Goal: Information Seeking & Learning: Stay updated

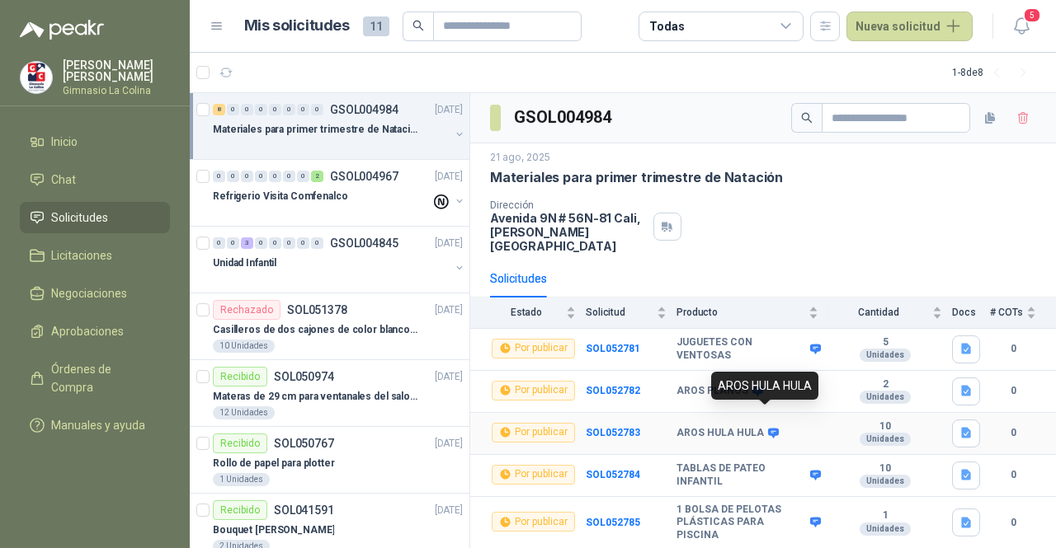
click at [768, 428] on icon at bounding box center [773, 433] width 11 height 10
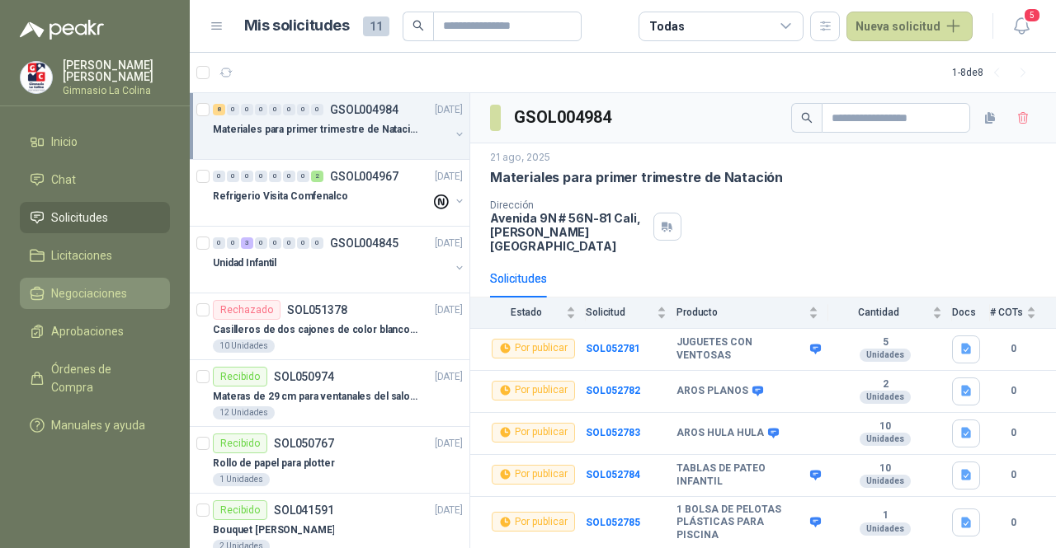
click at [89, 285] on span "Negociaciones" at bounding box center [89, 294] width 76 height 18
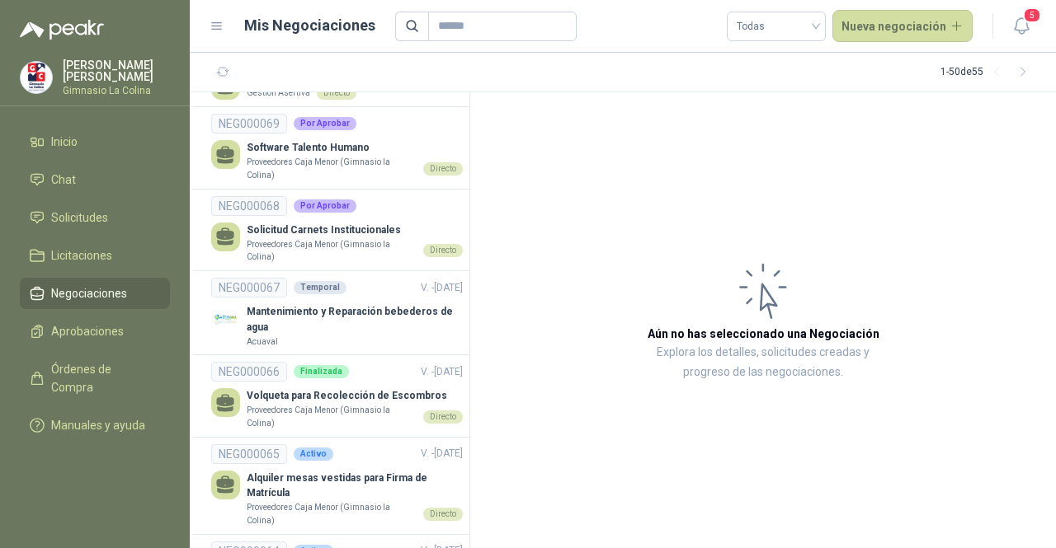
scroll to position [2144, 0]
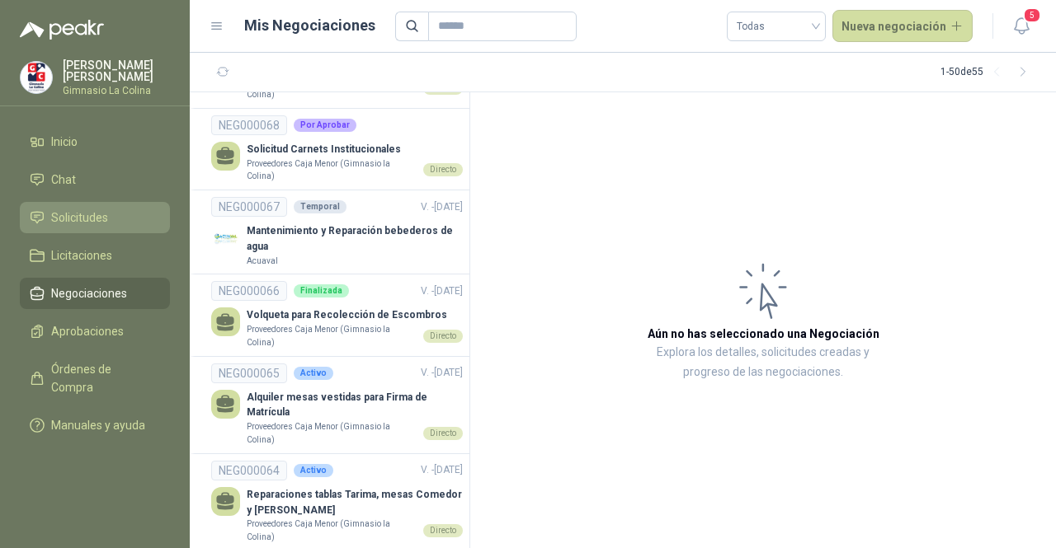
click at [74, 210] on span "Solicitudes" at bounding box center [79, 218] width 57 height 18
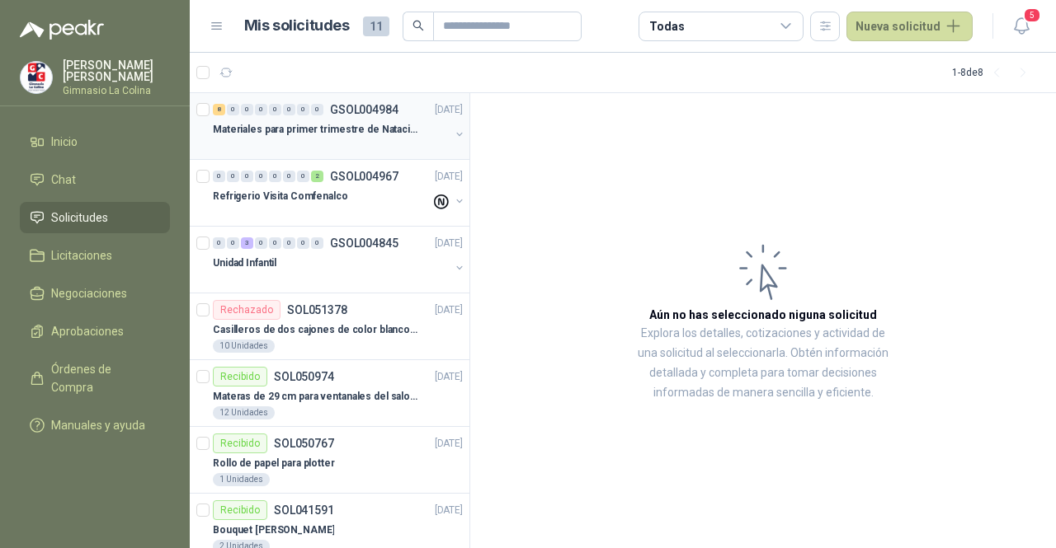
click at [313, 133] on p "Materiales para primer trimestre de Natación" at bounding box center [315, 130] width 205 height 16
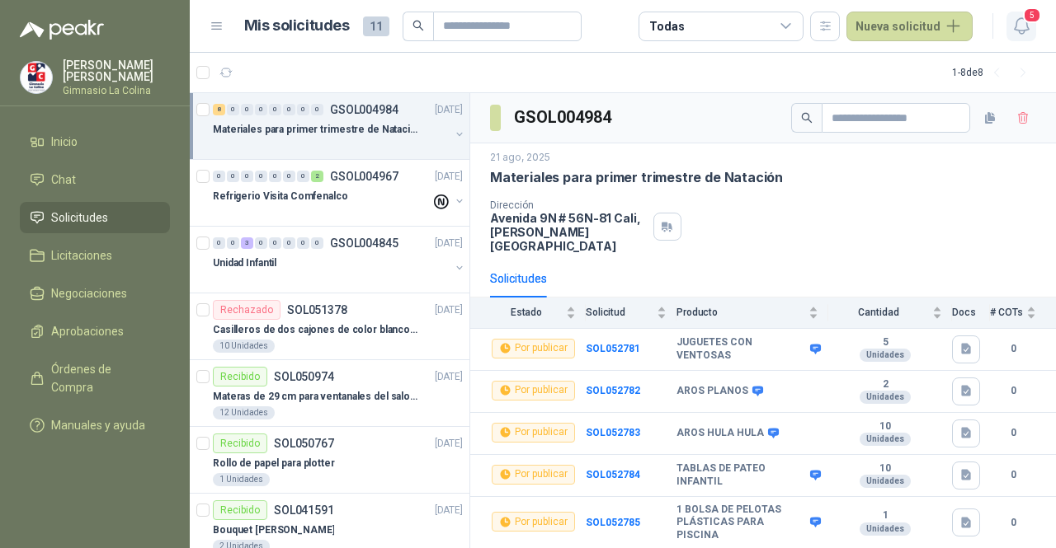
click at [1029, 27] on icon "button" at bounding box center [1021, 26] width 21 height 21
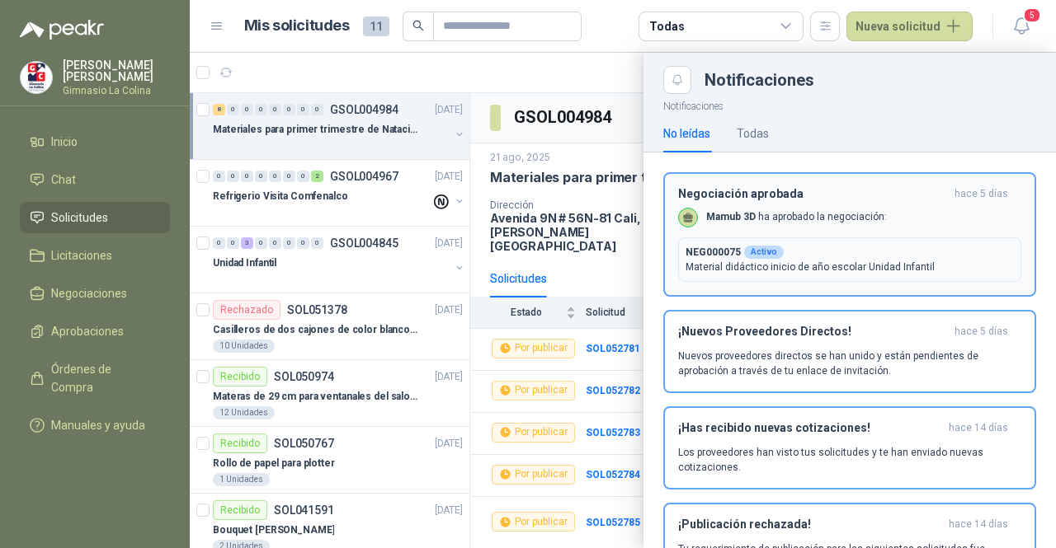
click at [938, 203] on div "Negociación aprobada [DATE] Mamub 3D ha aprobado la negociación: NEG000075 Acti…" at bounding box center [849, 234] width 343 height 95
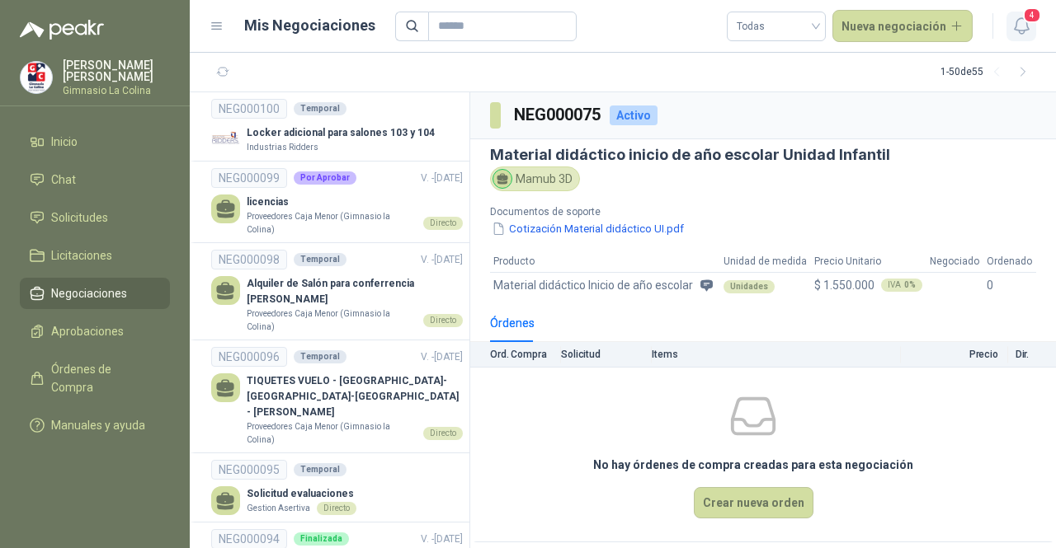
click at [1018, 29] on icon "button" at bounding box center [1021, 26] width 21 height 21
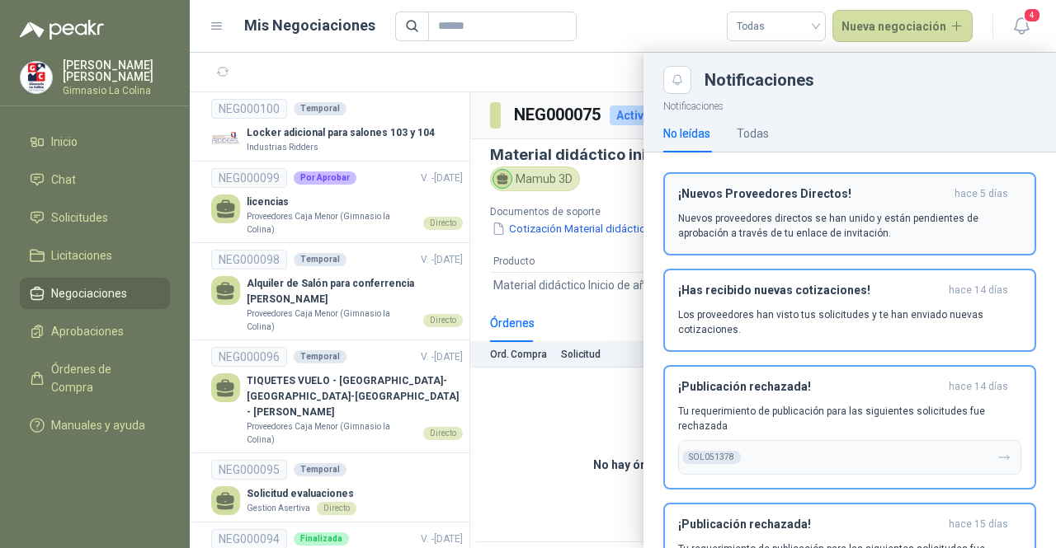
click at [863, 201] on div "¡Nuevos Proveedores Directos! [DATE] Nuevos proveedores directos se han unido y…" at bounding box center [849, 214] width 343 height 54
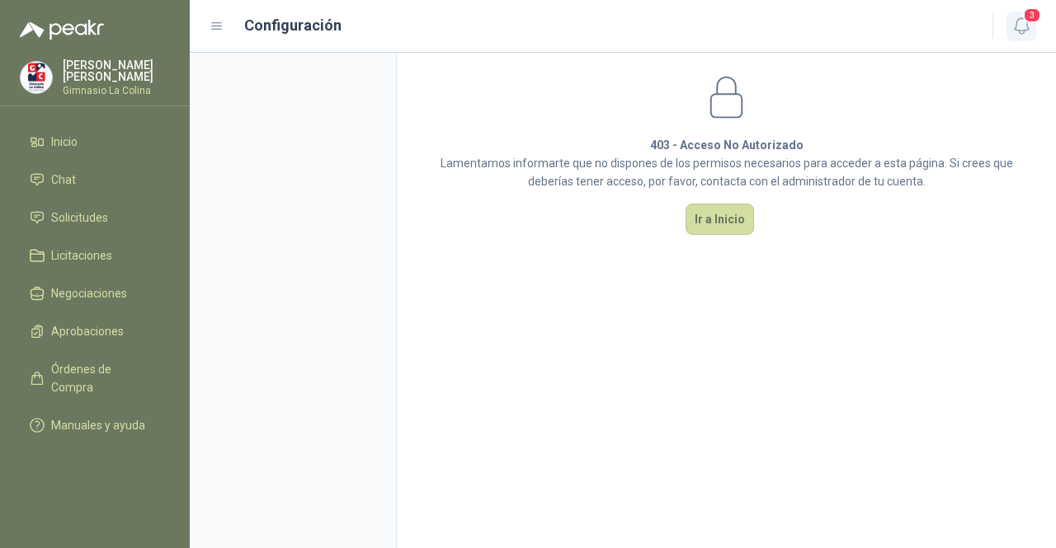
click at [1025, 29] on icon "button" at bounding box center [1021, 26] width 21 height 21
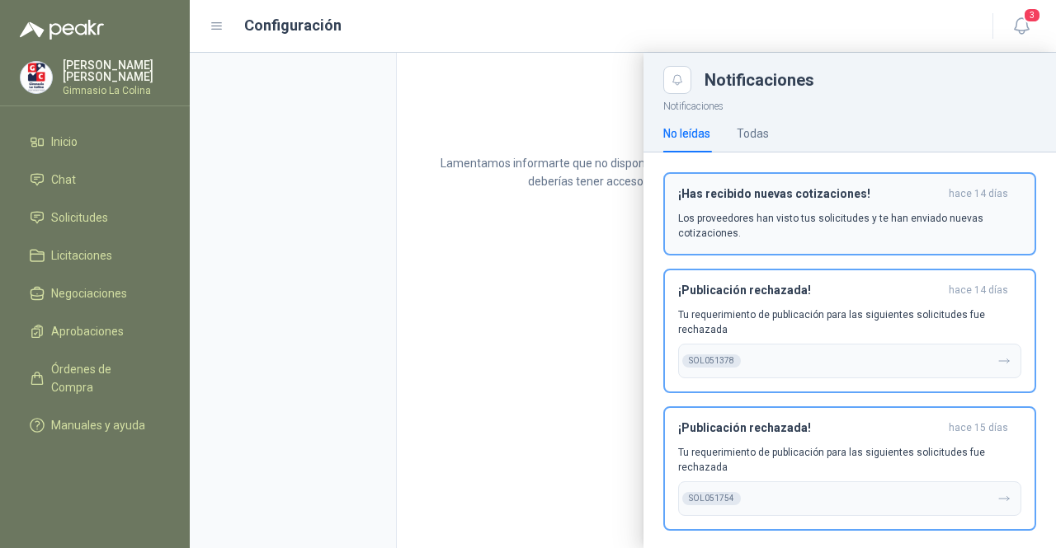
click at [849, 216] on p "Los proveedores han visto tus solicitudes y te han enviado nuevas cotizaciones." at bounding box center [849, 226] width 343 height 30
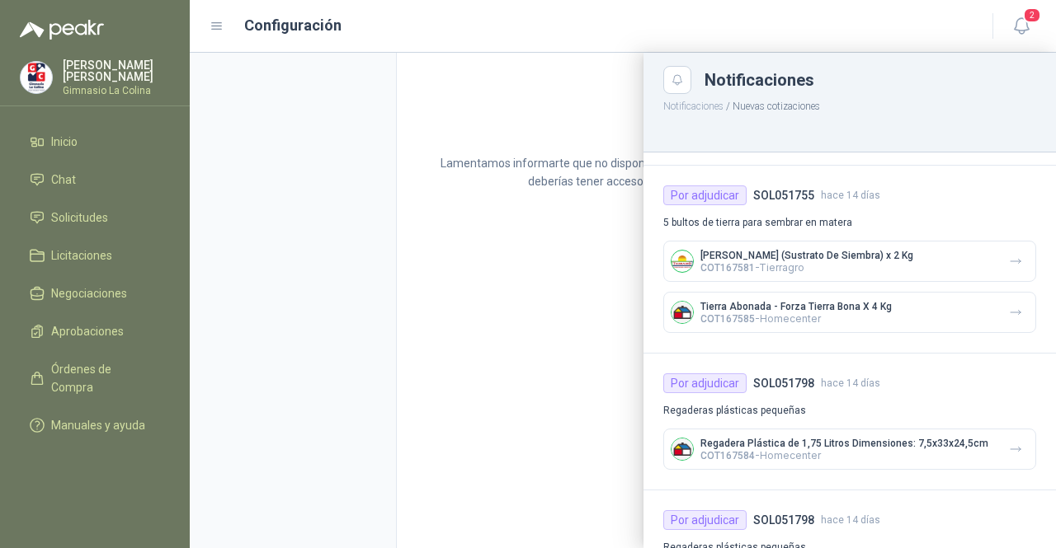
scroll to position [495, 0]
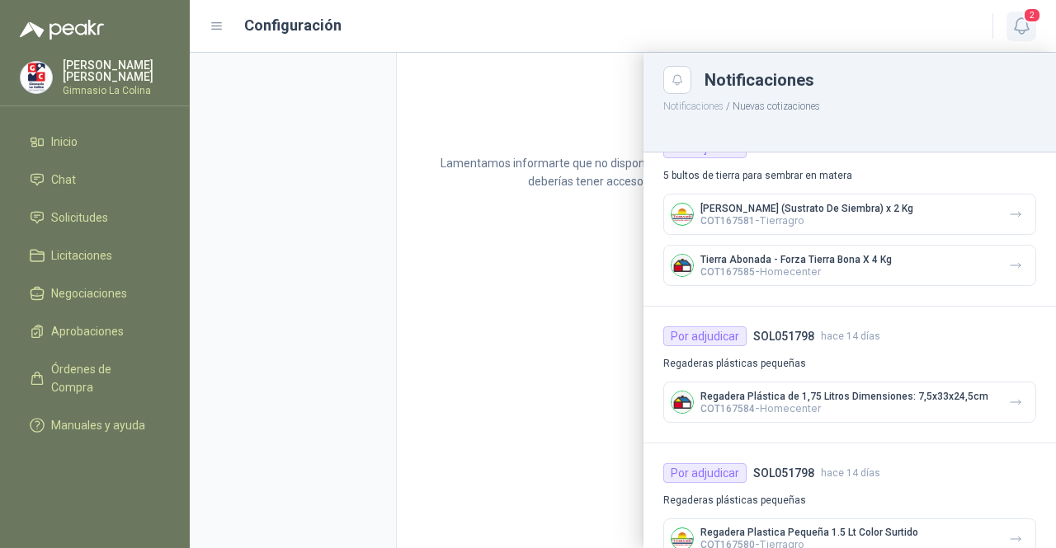
click at [1013, 26] on icon "button" at bounding box center [1021, 26] width 21 height 21
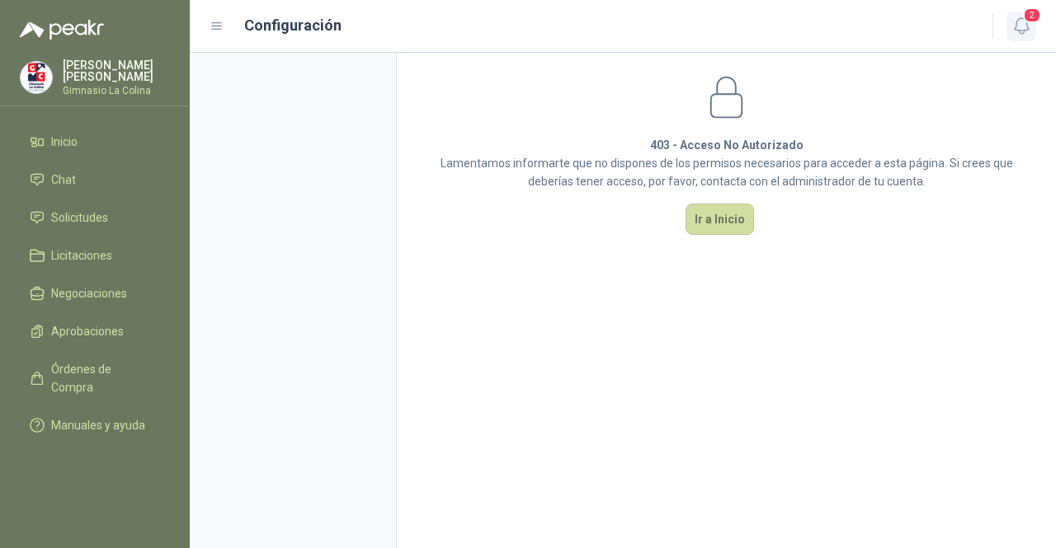
click at [1023, 27] on icon "button" at bounding box center [1021, 26] width 21 height 21
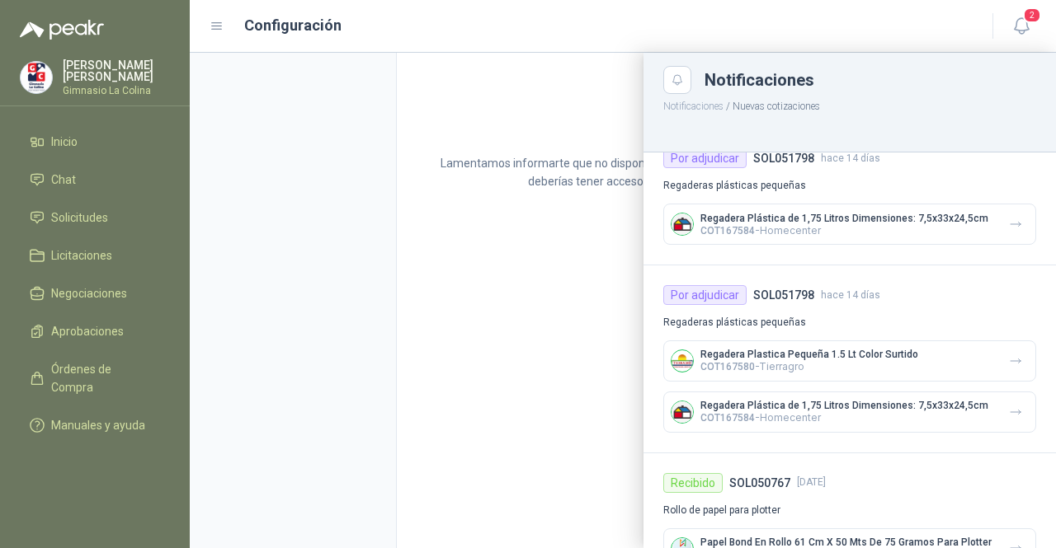
scroll to position [1029, 0]
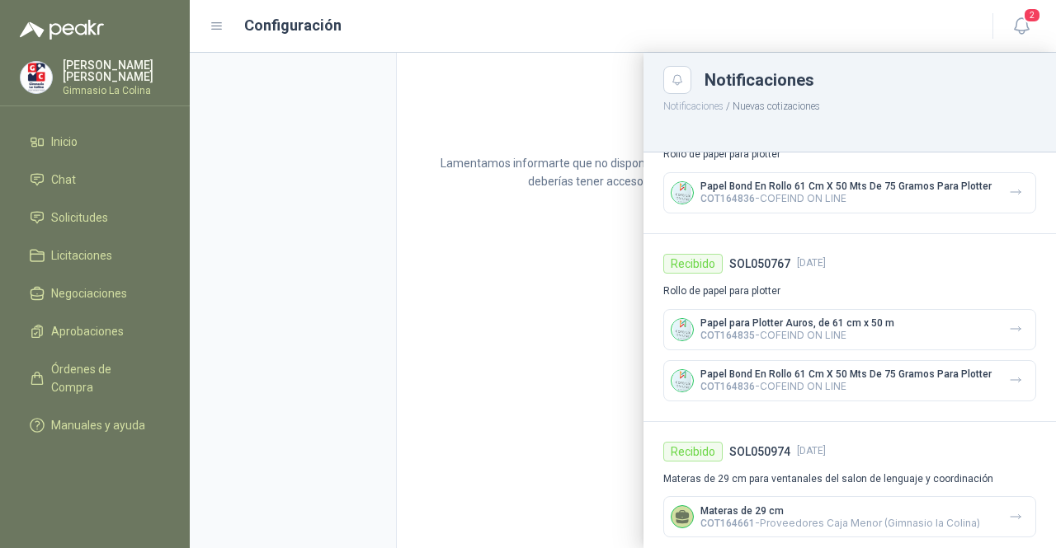
click at [579, 344] on div at bounding box center [623, 301] width 866 height 496
